Goal: Information Seeking & Learning: Learn about a topic

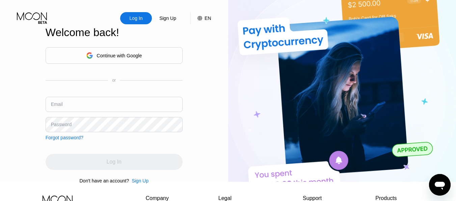
click at [111, 58] on div "Continue with Google" at bounding box center [114, 55] width 56 height 10
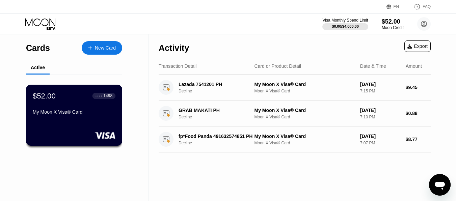
click at [77, 110] on div "My Moon X Visa® Card" at bounding box center [74, 111] width 83 height 5
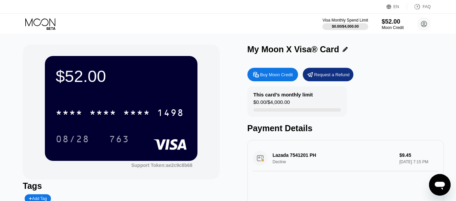
click at [273, 156] on div "Lazada 7541201 PH Decline $9.45 Sep 20, 2025 7:15 PM" at bounding box center [346, 158] width 186 height 26
click at [421, 16] on div "Visa Monthly Spend Limit $0.00 / $4,000.00 $52.00 Moon Credit Mark Andre Santos…" at bounding box center [228, 24] width 456 height 20
click at [430, 22] on circle at bounding box center [423, 23] width 13 height 13
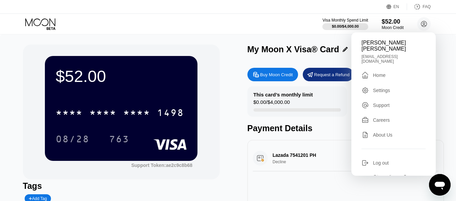
click at [374, 73] on div "Home" at bounding box center [379, 75] width 12 height 5
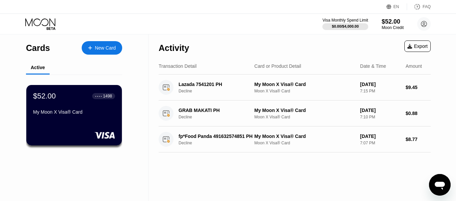
click at [444, 178] on div "Open messaging window" at bounding box center [439, 185] width 20 height 20
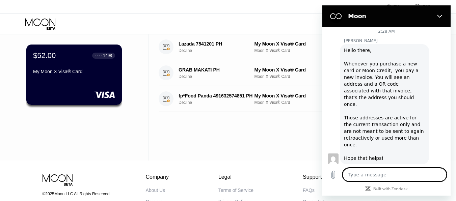
scroll to position [108, 0]
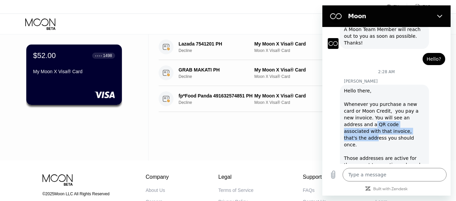
drag, startPoint x: 345, startPoint y: 125, endPoint x: 393, endPoint y: 129, distance: 47.8
click at [393, 129] on div "Hello there, Whenever you purchase a new card or Moon Credit, you pay a new inv…" at bounding box center [384, 144] width 81 height 115
click at [400, 138] on div "Hello there, Whenever you purchase a new card or Moon Credit, you pay a new inv…" at bounding box center [384, 144] width 81 height 115
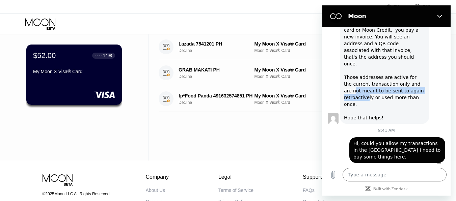
drag, startPoint x: 345, startPoint y: 87, endPoint x: 367, endPoint y: 93, distance: 22.8
click at [367, 93] on div "Hello there, Whenever you purchase a new card or Moon Credit, you pay a new inv…" at bounding box center [384, 63] width 81 height 115
click at [380, 101] on div "Hello there, Whenever you purchase a new card or Moon Credit, you pay a new inv…" at bounding box center [384, 63] width 81 height 115
click at [437, 16] on icon "Close" at bounding box center [439, 15] width 5 height 5
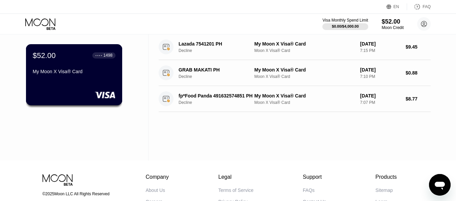
click at [105, 84] on div "$52.00 ● ● ● ● 1498 My Moon X Visa® Card" at bounding box center [74, 74] width 96 height 61
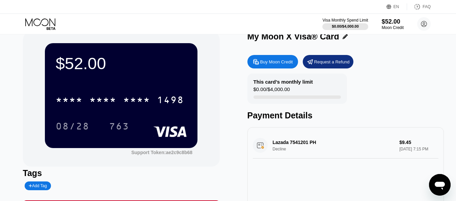
scroll to position [10, 0]
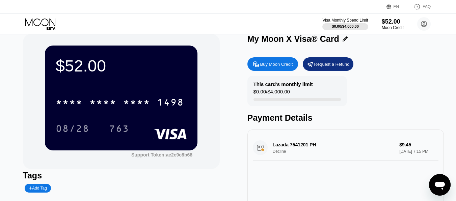
click at [419, 4] on icon at bounding box center [417, 6] width 7 height 7
click at [108, 91] on div "* * * * * * * * * * * * 1498" at bounding box center [121, 100] width 131 height 23
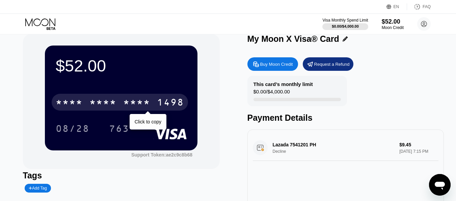
click at [121, 99] on div "* * * * * * * * * * * * 1498" at bounding box center [120, 102] width 136 height 17
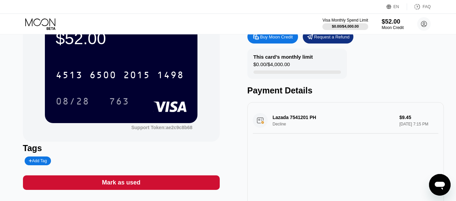
scroll to position [91, 0]
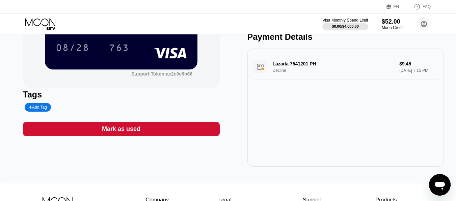
click at [440, 184] on icon "Open messaging window" at bounding box center [440, 186] width 10 height 8
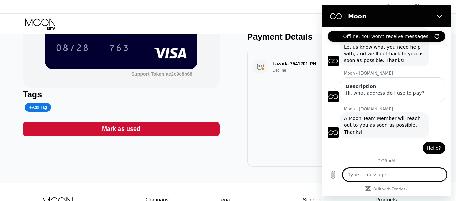
scroll to position [0, 0]
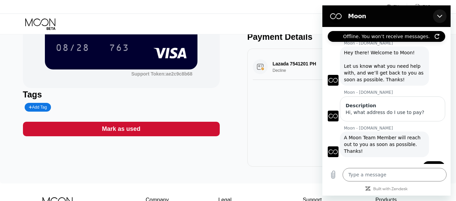
drag, startPoint x: 438, startPoint y: 19, endPoint x: 553, endPoint y: 87, distance: 133.4
click at [438, 19] on icon "Close" at bounding box center [439, 15] width 5 height 5
type textarea "x"
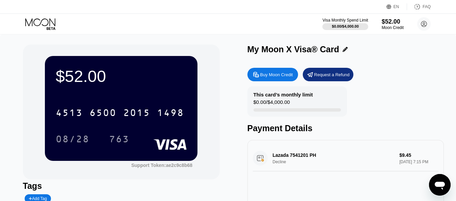
click at [166, 84] on div "$52.00" at bounding box center [121, 76] width 131 height 19
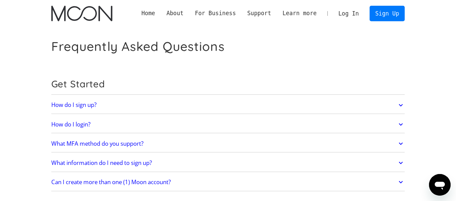
click at [192, 183] on link "Can I create more than one (1) Moon account?" at bounding box center [228, 182] width 354 height 14
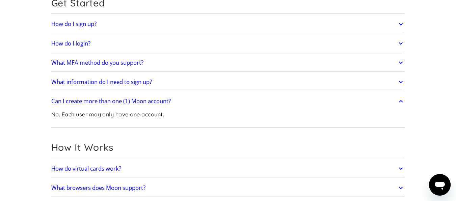
click at [193, 93] on div "Can I create more than one (1) Moon account? No. Each user may only have one ac…" at bounding box center [228, 110] width 354 height 35
click at [200, 96] on link "Can I create more than one (1) Moon account?" at bounding box center [228, 101] width 354 height 14
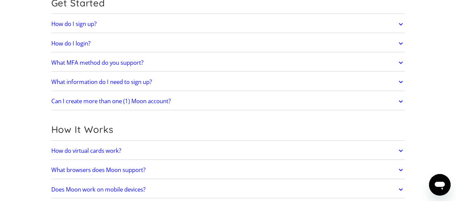
click at [164, 155] on link "How do virtual cards work?" at bounding box center [228, 151] width 354 height 14
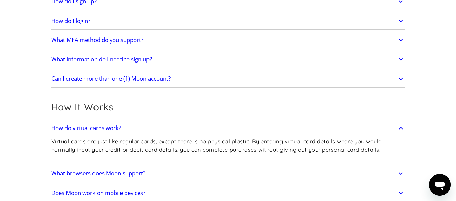
scroll to position [121, 0]
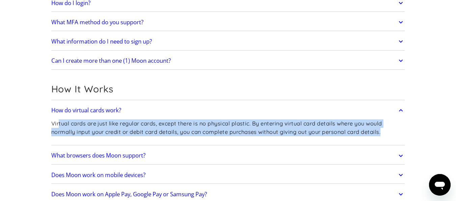
drag, startPoint x: 93, startPoint y: 116, endPoint x: 390, endPoint y: 131, distance: 297.2
click at [390, 131] on p "Virtual cards are just like regular cards, except there is no physical plastic.…" at bounding box center [228, 127] width 354 height 17
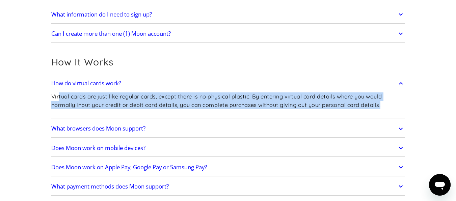
scroll to position [162, 0]
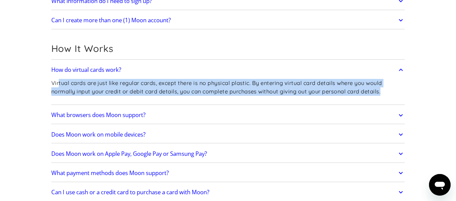
click at [190, 118] on link "What browsers does Moon support?" at bounding box center [228, 115] width 354 height 14
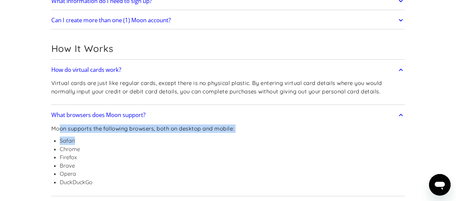
drag, startPoint x: 101, startPoint y: 135, endPoint x: 161, endPoint y: 142, distance: 59.7
click at [161, 142] on div "Moon supports the following browsers, both on desktop and mobile: Safari Chrome…" at bounding box center [142, 158] width 183 height 72
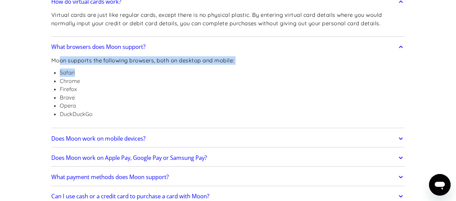
scroll to position [283, 0]
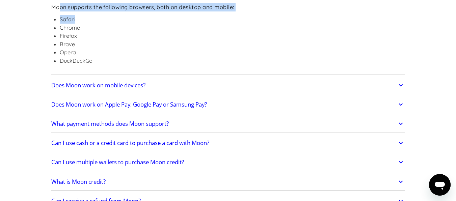
click at [139, 82] on h2 "Does Moon work on mobile devices?" at bounding box center [98, 85] width 94 height 7
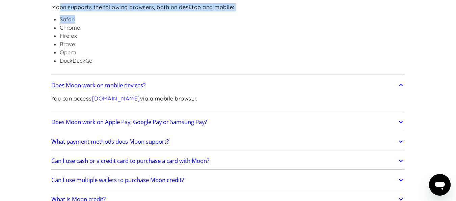
click at [182, 121] on h2 "Does Moon work on Apple Pay, Google Pay or Samsung Pay?" at bounding box center [129, 122] width 156 height 7
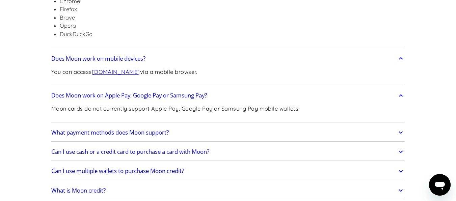
scroll to position [324, 0]
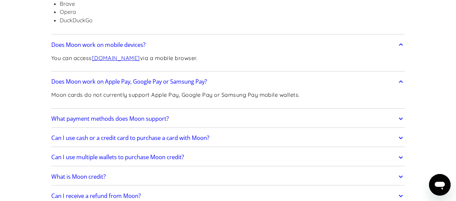
click at [126, 139] on h2 "Can I use cash or a credit card to purchase a card with Moon?" at bounding box center [130, 138] width 158 height 7
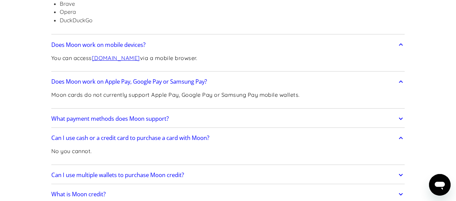
click at [171, 122] on link "What payment methods does Moon support?" at bounding box center [228, 119] width 354 height 14
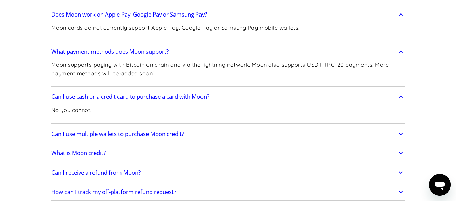
scroll to position [405, 0]
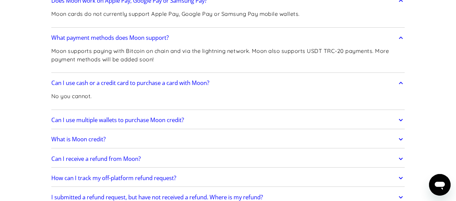
click at [168, 160] on link "Can I receive a refund from Moon?" at bounding box center [228, 159] width 354 height 14
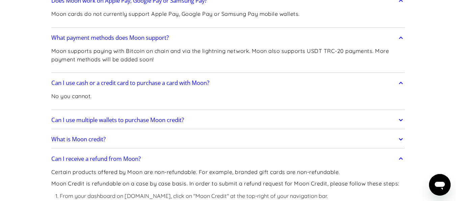
click at [171, 156] on link "Can I receive a refund from Moon?" at bounding box center [228, 159] width 354 height 14
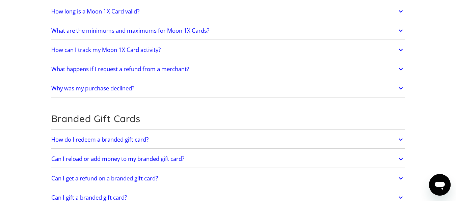
scroll to position [1336, 0]
